Goal: Find specific page/section

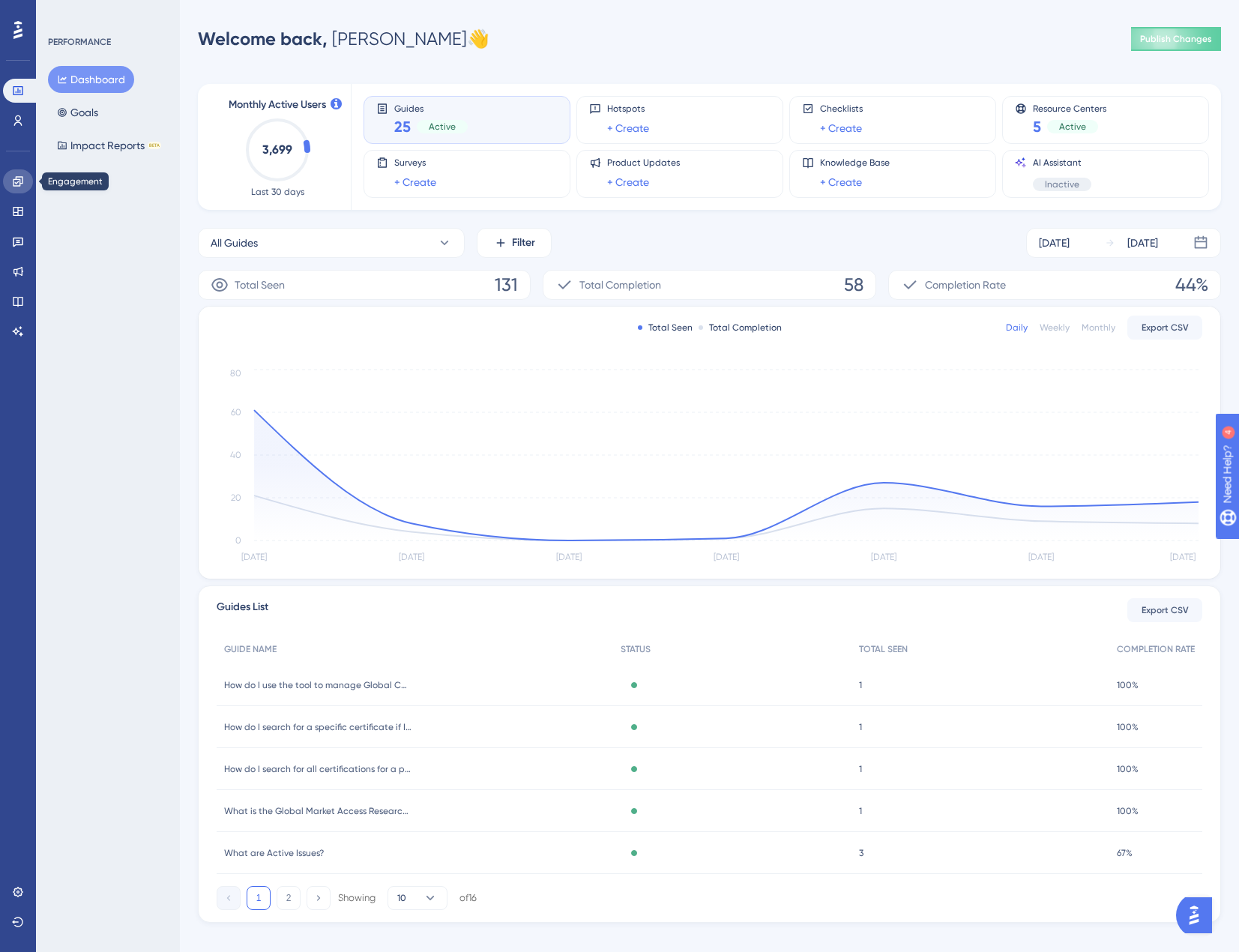
click at [22, 190] on link at bounding box center [18, 181] width 30 height 24
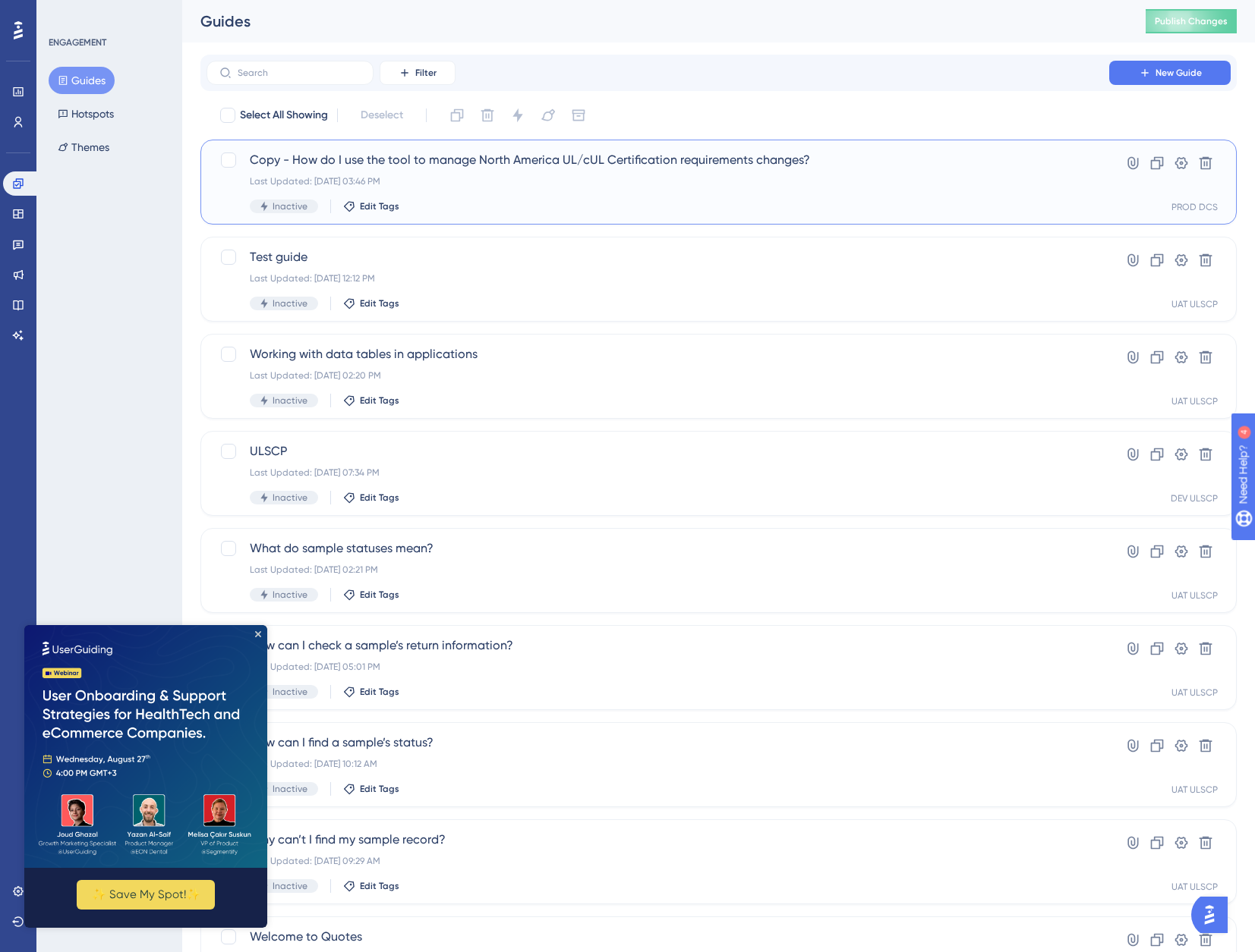
click at [823, 186] on div "Last Updated: [DATE] 03:46 PM" at bounding box center [658, 181] width 816 height 13
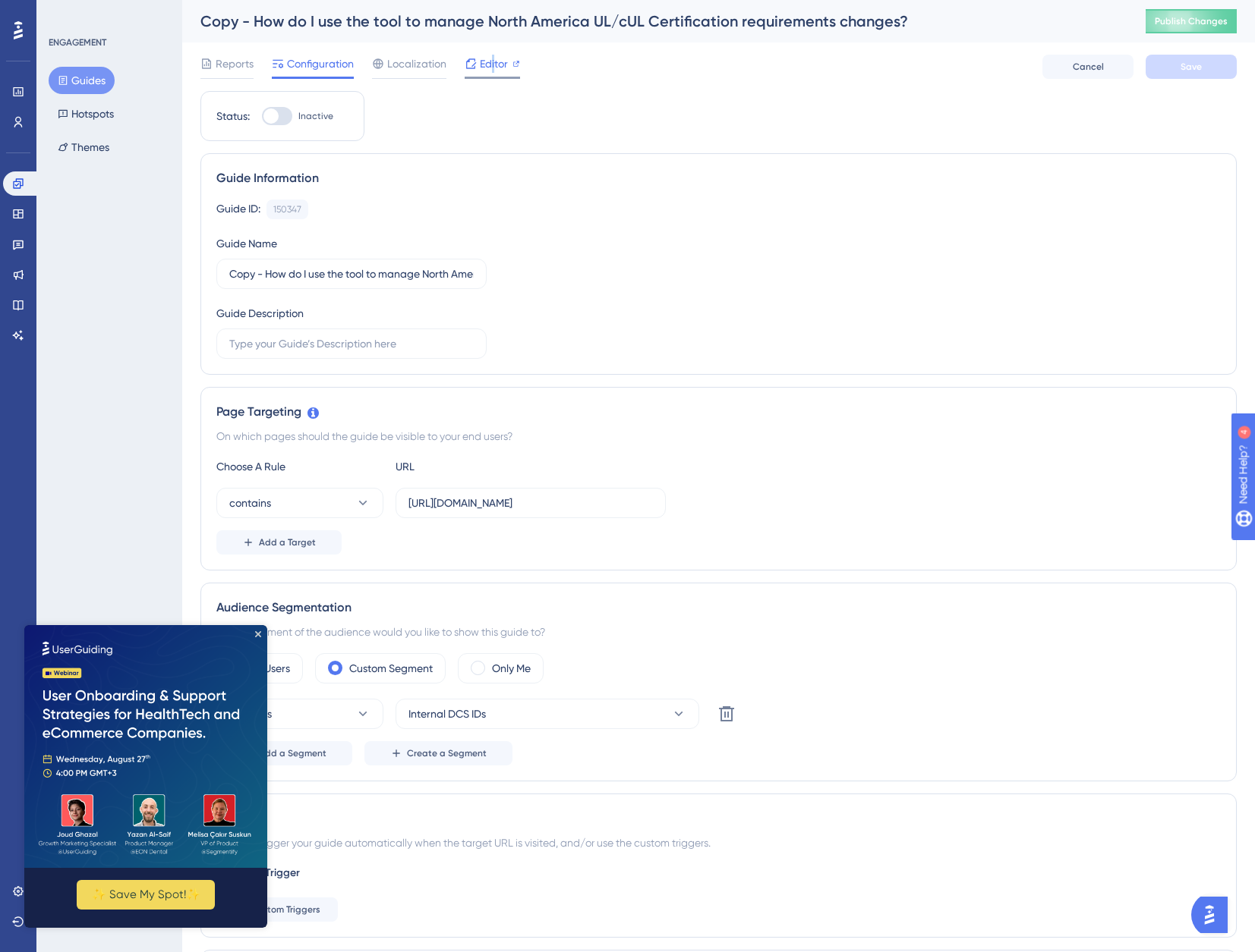
click at [493, 67] on span "Editor" at bounding box center [494, 63] width 28 height 18
